Goal: Navigation & Orientation: Find specific page/section

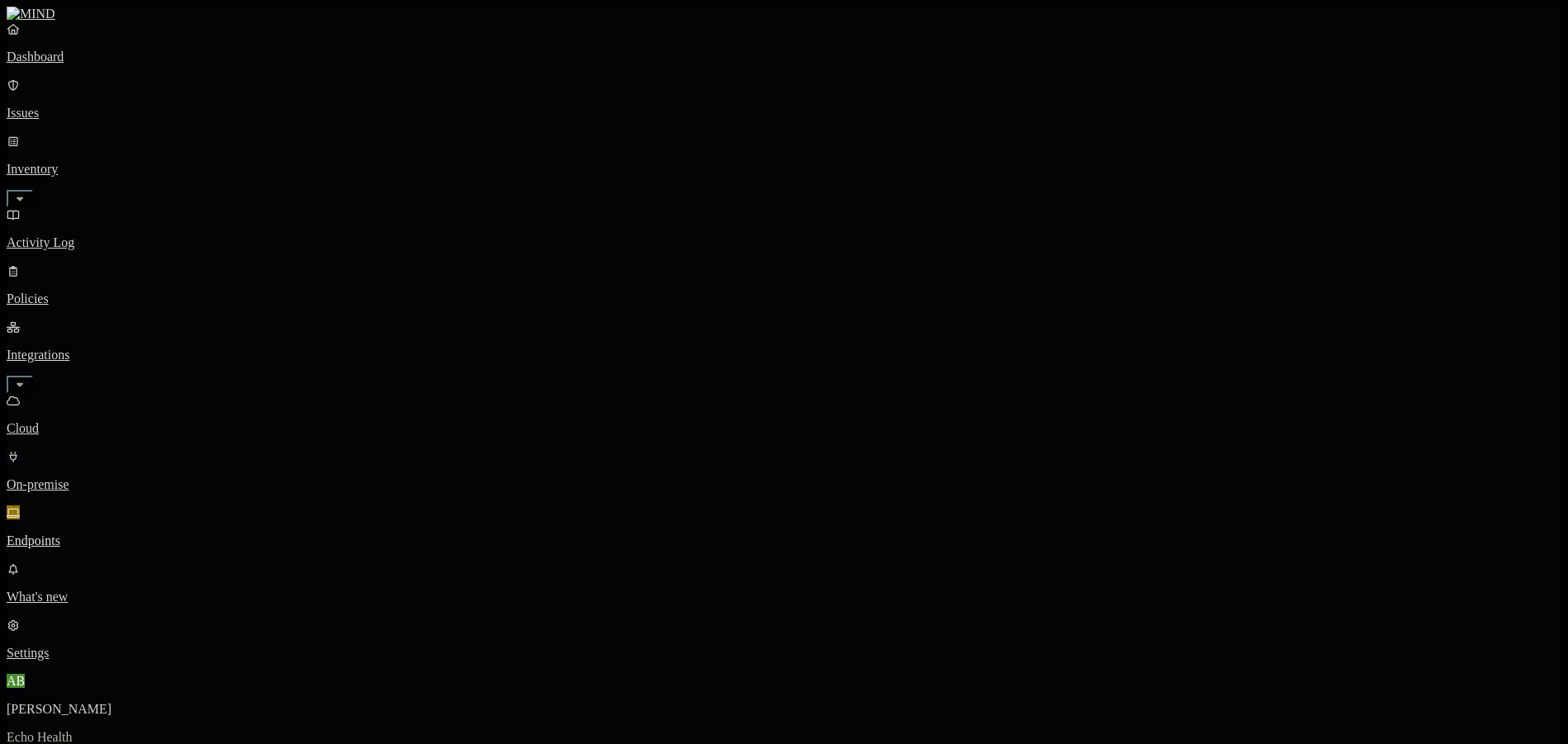
drag, startPoint x: 109, startPoint y: 247, endPoint x: 124, endPoint y: 268, distance: 25.8
click at [109, 421] on p "Cloud" at bounding box center [784, 428] width 1555 height 15
click at [103, 477] on p "On-premise" at bounding box center [784, 485] width 1555 height 15
click at [102, 534] on p "Endpoints" at bounding box center [784, 541] width 1555 height 15
click at [64, 64] on p "Dashboard" at bounding box center [784, 57] width 1555 height 15
